Goal: Task Accomplishment & Management: Use online tool/utility

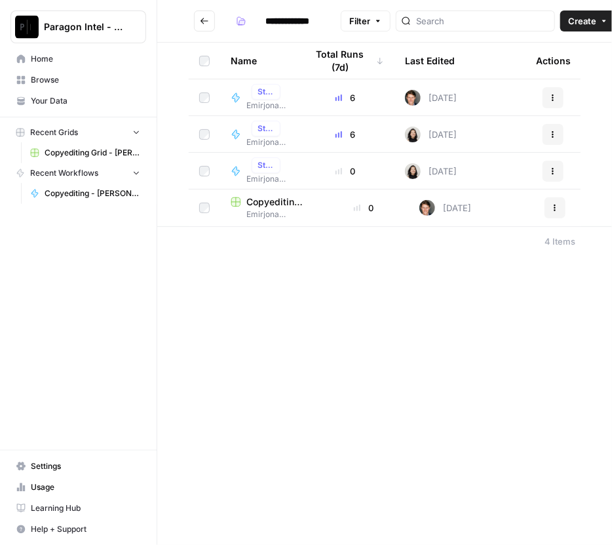
click at [54, 53] on span "Home" at bounding box center [85, 59] width 109 height 12
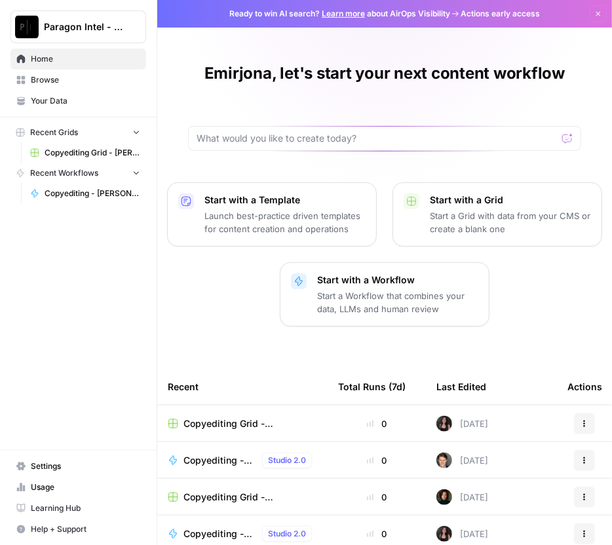
click at [39, 82] on span "Browse" at bounding box center [85, 80] width 109 height 12
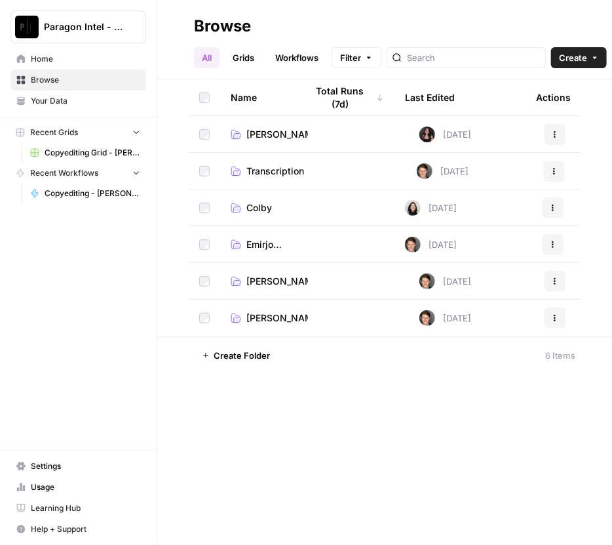
click at [258, 245] on span "Emirjona Cake" at bounding box center [265, 244] width 39 height 13
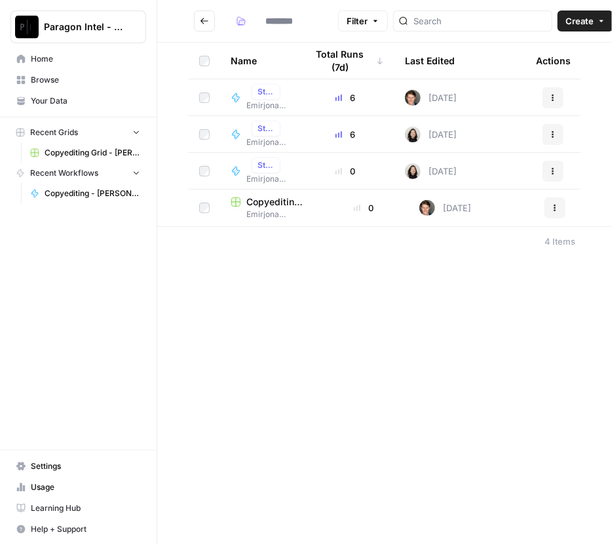
type input "**********"
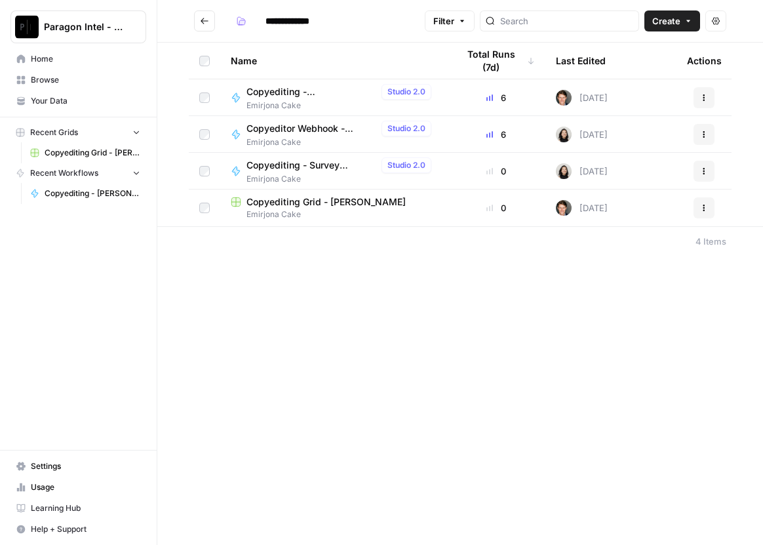
click at [319, 94] on span "Copyediting - [PERSON_NAME]" at bounding box center [311, 91] width 130 height 13
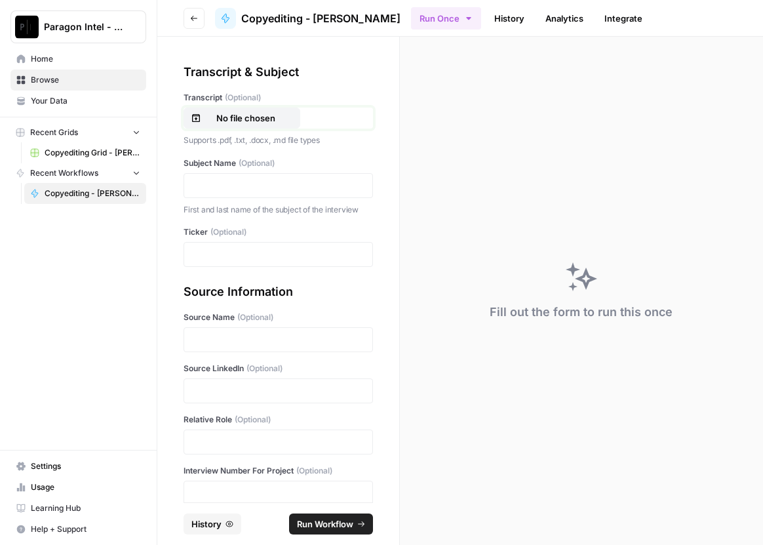
click at [259, 113] on p "No file chosen" at bounding box center [246, 117] width 84 height 13
click at [226, 174] on div at bounding box center [278, 185] width 189 height 25
click at [228, 187] on p at bounding box center [278, 185] width 172 height 13
click at [210, 252] on p at bounding box center [278, 254] width 172 height 13
click at [235, 334] on p at bounding box center [278, 339] width 172 height 13
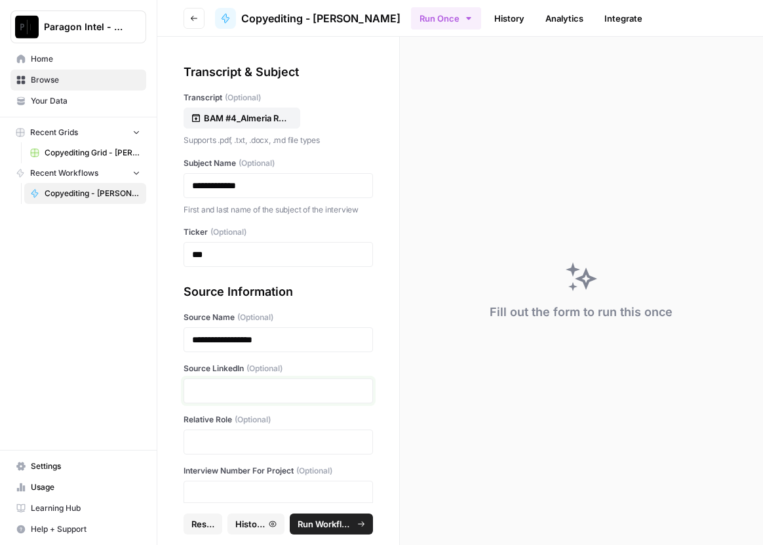
click at [281, 392] on p at bounding box center [278, 390] width 172 height 13
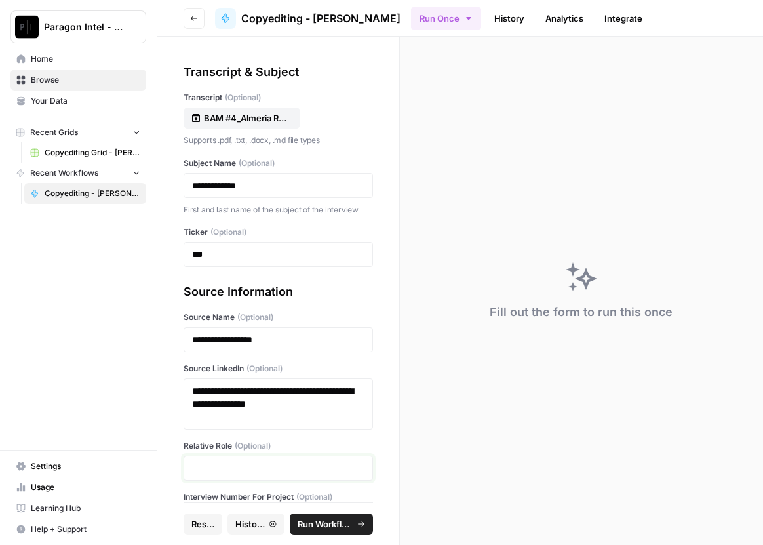
click at [215, 463] on p at bounding box center [278, 467] width 172 height 13
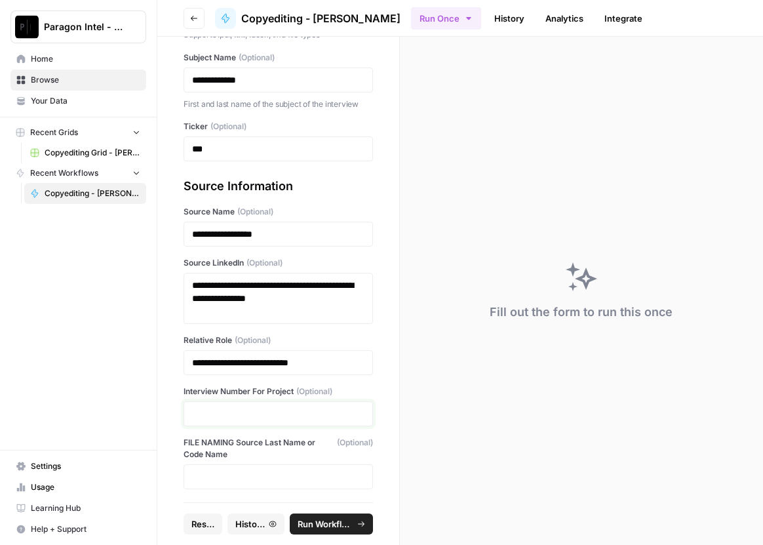
click at [230, 416] on p at bounding box center [278, 413] width 172 height 13
click at [316, 513] on button "Run Workflow" at bounding box center [331, 523] width 83 height 21
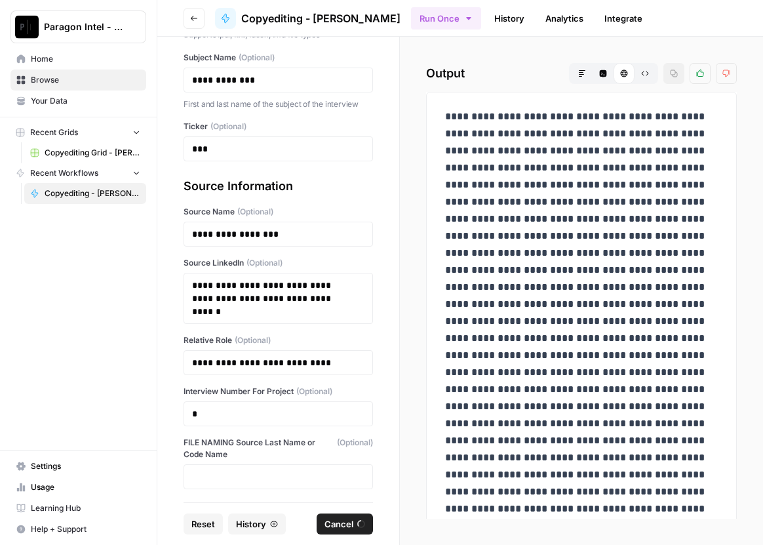
click at [200, 522] on span "Reset" at bounding box center [203, 523] width 24 height 13
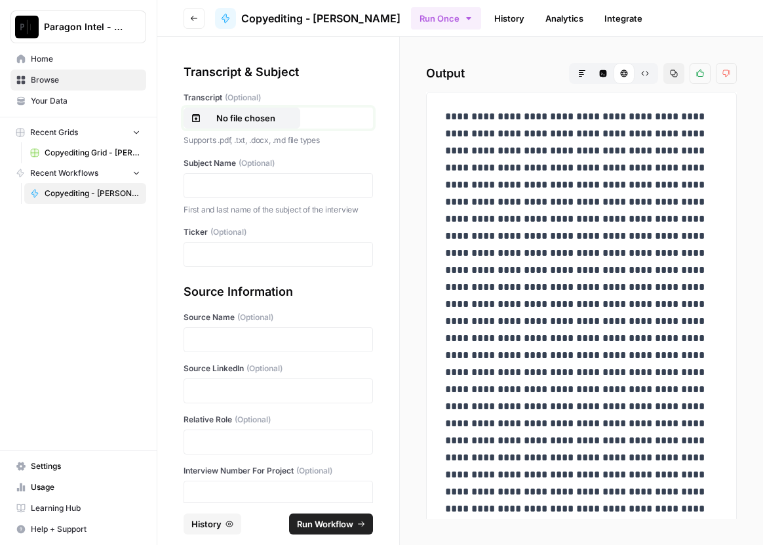
click at [236, 116] on p "No file chosen" at bounding box center [246, 117] width 84 height 13
click at [228, 185] on p at bounding box center [278, 185] width 172 height 13
click at [1, 176] on nav "Recent Workflows Copyediting - Emirjona Cake" at bounding box center [78, 183] width 157 height 41
click at [210, 185] on p at bounding box center [278, 185] width 172 height 13
click at [221, 255] on p at bounding box center [278, 254] width 172 height 13
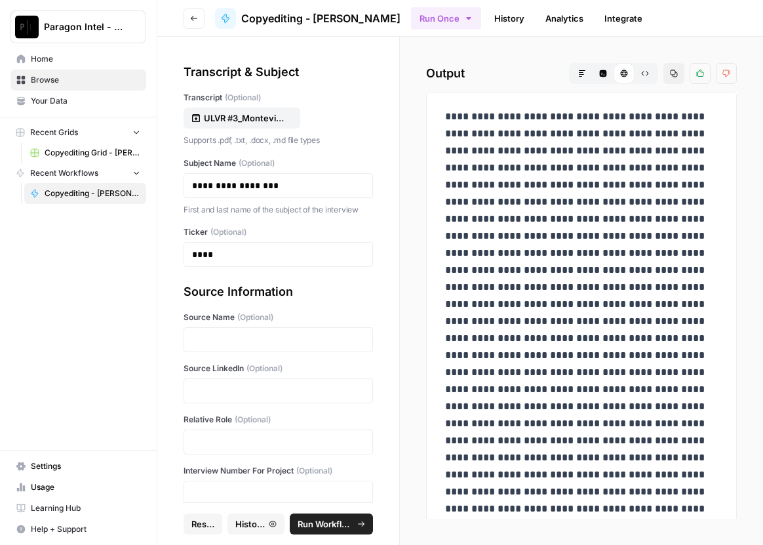
click at [188, 336] on div at bounding box center [278, 339] width 189 height 25
click at [257, 340] on p at bounding box center [278, 339] width 172 height 13
click at [296, 391] on p at bounding box center [278, 390] width 172 height 13
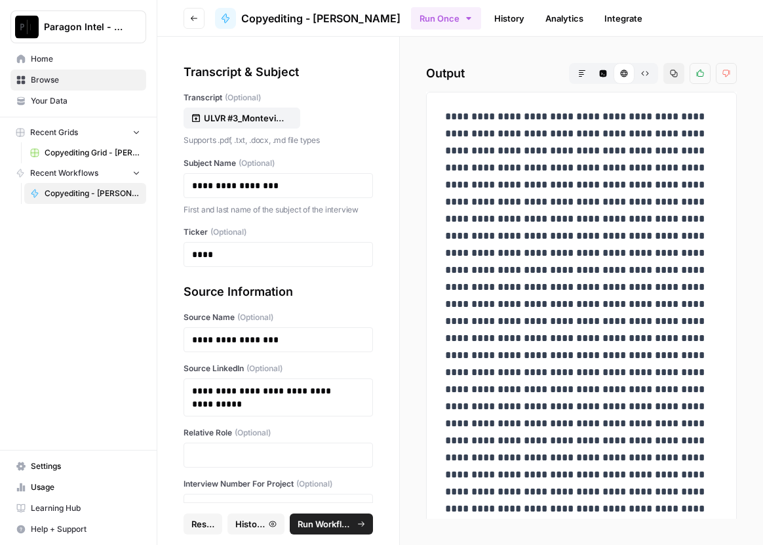
click at [233, 446] on div at bounding box center [278, 454] width 189 height 25
click at [244, 465] on div at bounding box center [278, 454] width 189 height 25
click at [270, 450] on p at bounding box center [278, 454] width 172 height 13
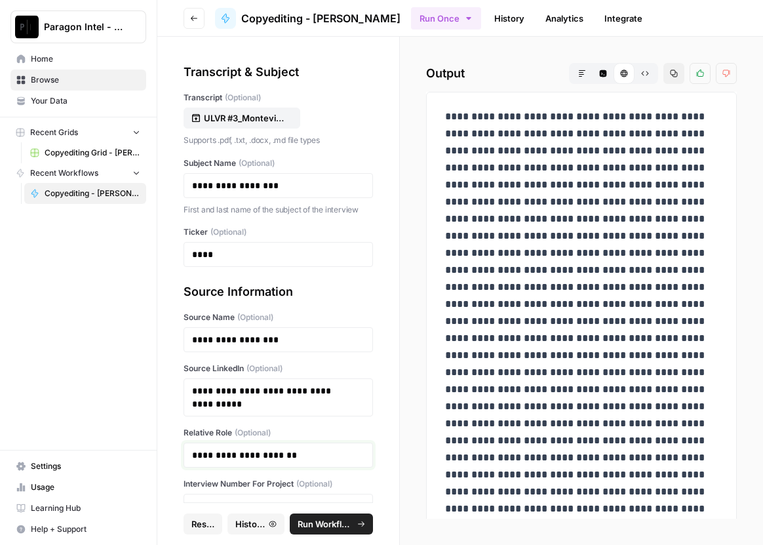
scroll to position [84, 0]
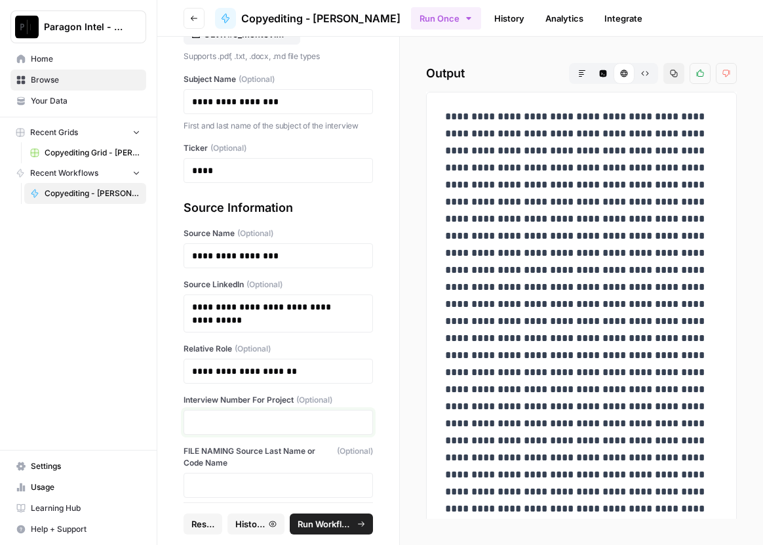
click at [232, 423] on p at bounding box center [278, 422] width 172 height 13
click at [343, 520] on span "Run Workflow" at bounding box center [325, 523] width 55 height 13
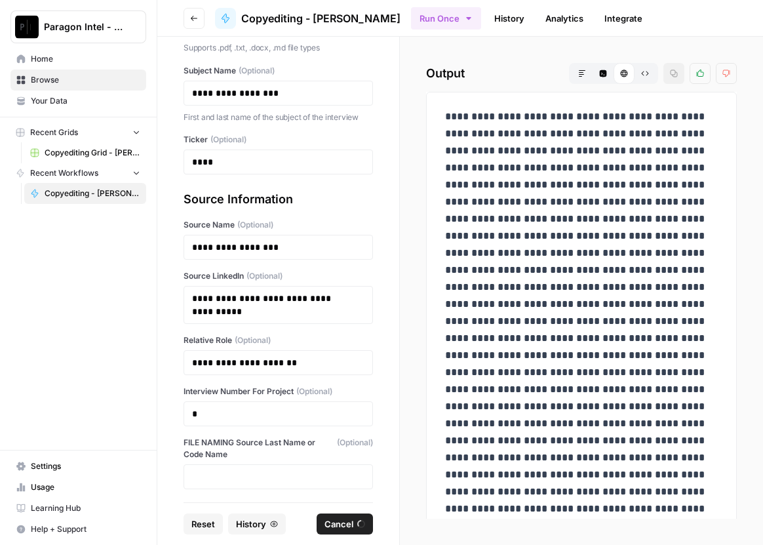
click at [196, 518] on span "Reset" at bounding box center [203, 523] width 24 height 13
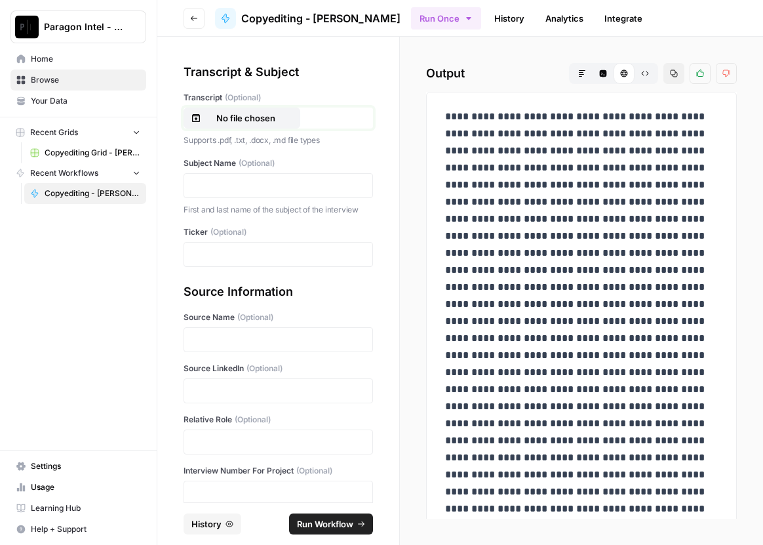
click at [245, 114] on p "No file chosen" at bounding box center [246, 117] width 84 height 13
click at [241, 174] on div at bounding box center [278, 185] width 189 height 25
click at [241, 179] on p at bounding box center [278, 185] width 172 height 13
click at [203, 258] on p at bounding box center [278, 254] width 172 height 13
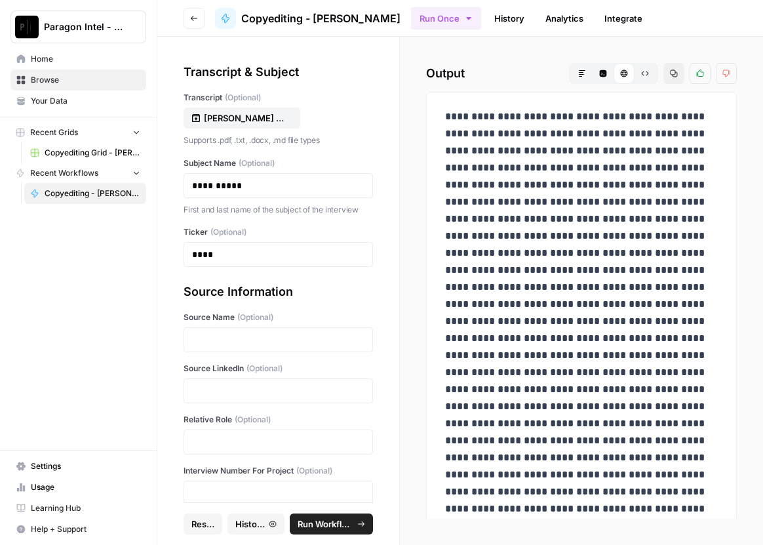
click at [191, 338] on div at bounding box center [278, 339] width 189 height 25
click at [267, 334] on p at bounding box center [278, 339] width 172 height 13
click at [212, 394] on p at bounding box center [278, 390] width 172 height 13
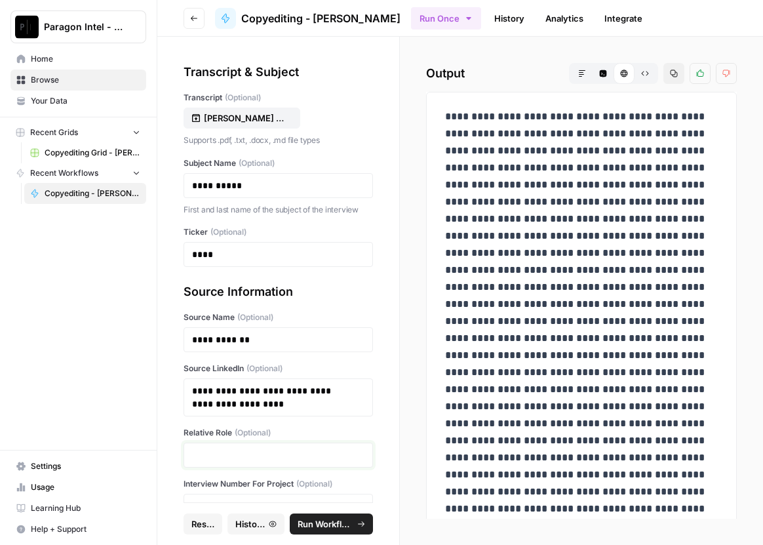
click at [232, 454] on p at bounding box center [278, 454] width 172 height 13
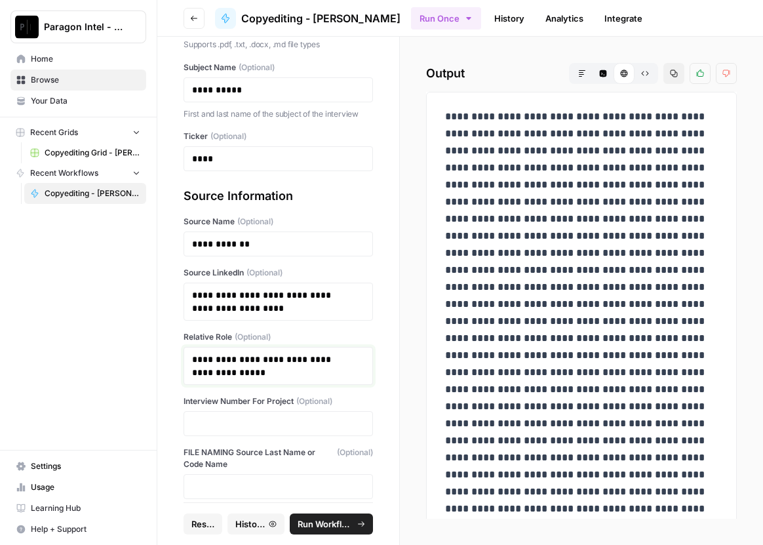
scroll to position [106, 0]
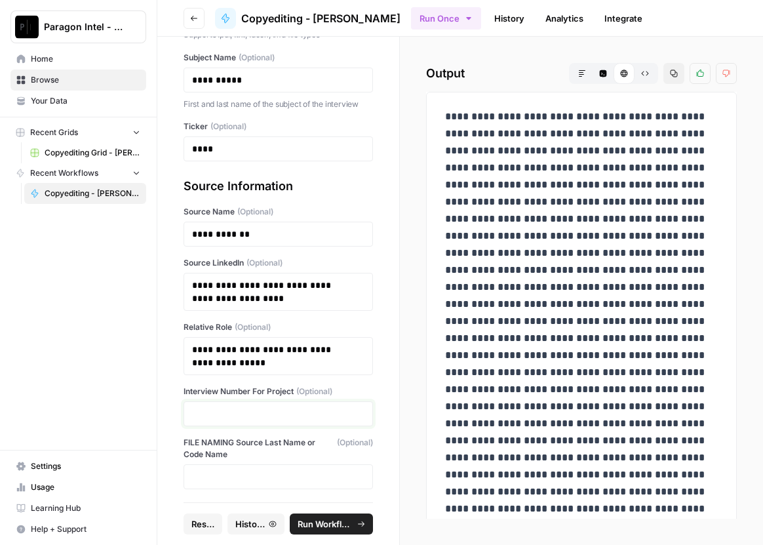
click at [225, 415] on p at bounding box center [278, 413] width 172 height 13
click at [194, 346] on p "**********" at bounding box center [273, 356] width 163 height 26
click at [214, 414] on p at bounding box center [278, 413] width 172 height 13
click at [326, 518] on span "Run Workflow" at bounding box center [325, 523] width 55 height 13
click at [211, 524] on span "Reset" at bounding box center [203, 523] width 24 height 13
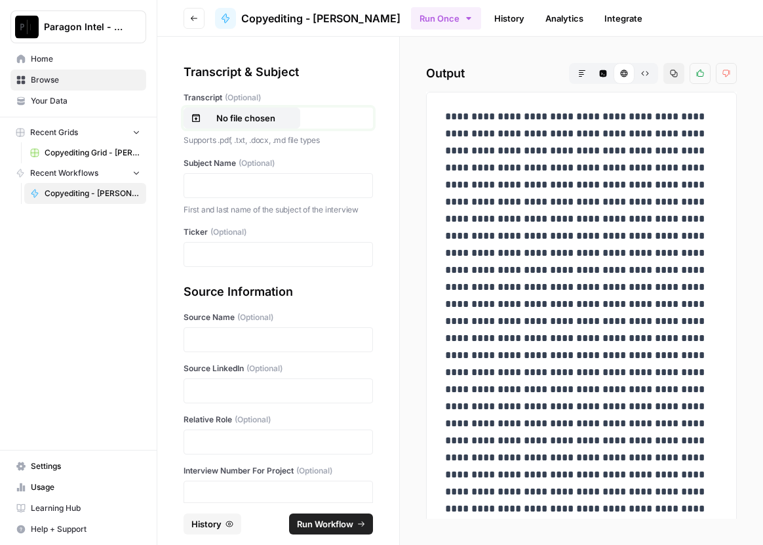
click at [260, 107] on button "No file chosen" at bounding box center [242, 117] width 117 height 21
click at [223, 176] on div at bounding box center [278, 185] width 189 height 25
click at [217, 188] on p at bounding box center [278, 185] width 172 height 13
click at [195, 258] on p at bounding box center [278, 254] width 172 height 13
click at [199, 334] on p at bounding box center [278, 339] width 172 height 13
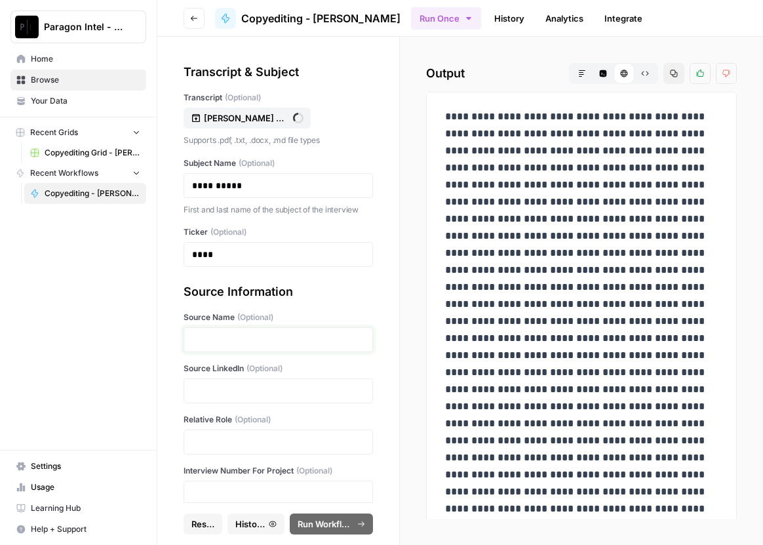
click at [199, 334] on p at bounding box center [278, 339] width 172 height 13
click at [204, 391] on p at bounding box center [278, 390] width 172 height 13
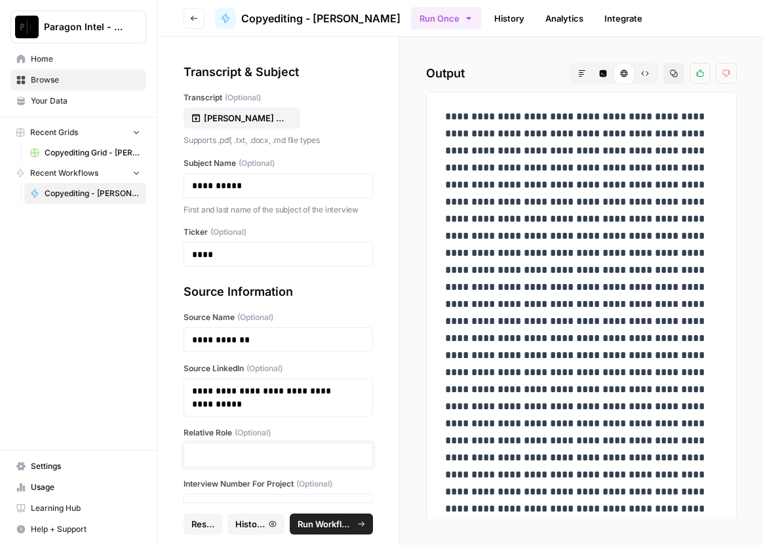
click at [223, 458] on p at bounding box center [278, 454] width 172 height 13
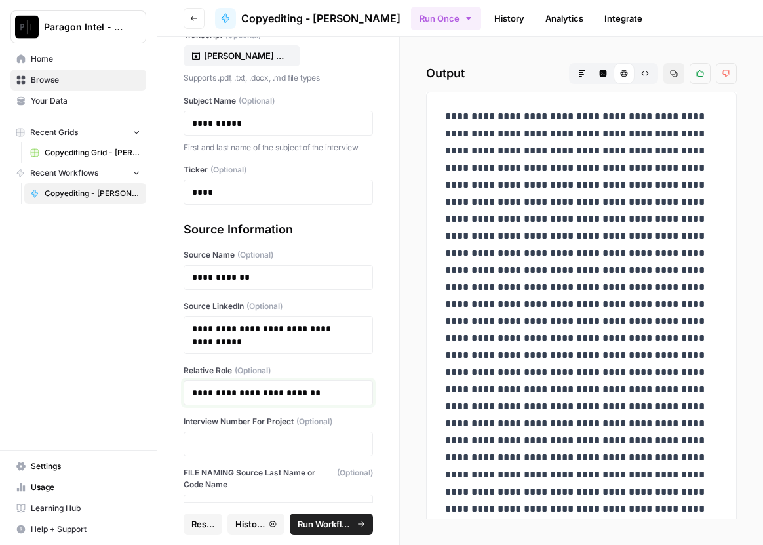
scroll to position [63, 0]
click at [233, 431] on div at bounding box center [278, 443] width 189 height 25
click at [235, 439] on p at bounding box center [278, 442] width 172 height 13
click at [330, 524] on span "Run Workflow" at bounding box center [325, 523] width 55 height 13
